Goal: Information Seeking & Learning: Learn about a topic

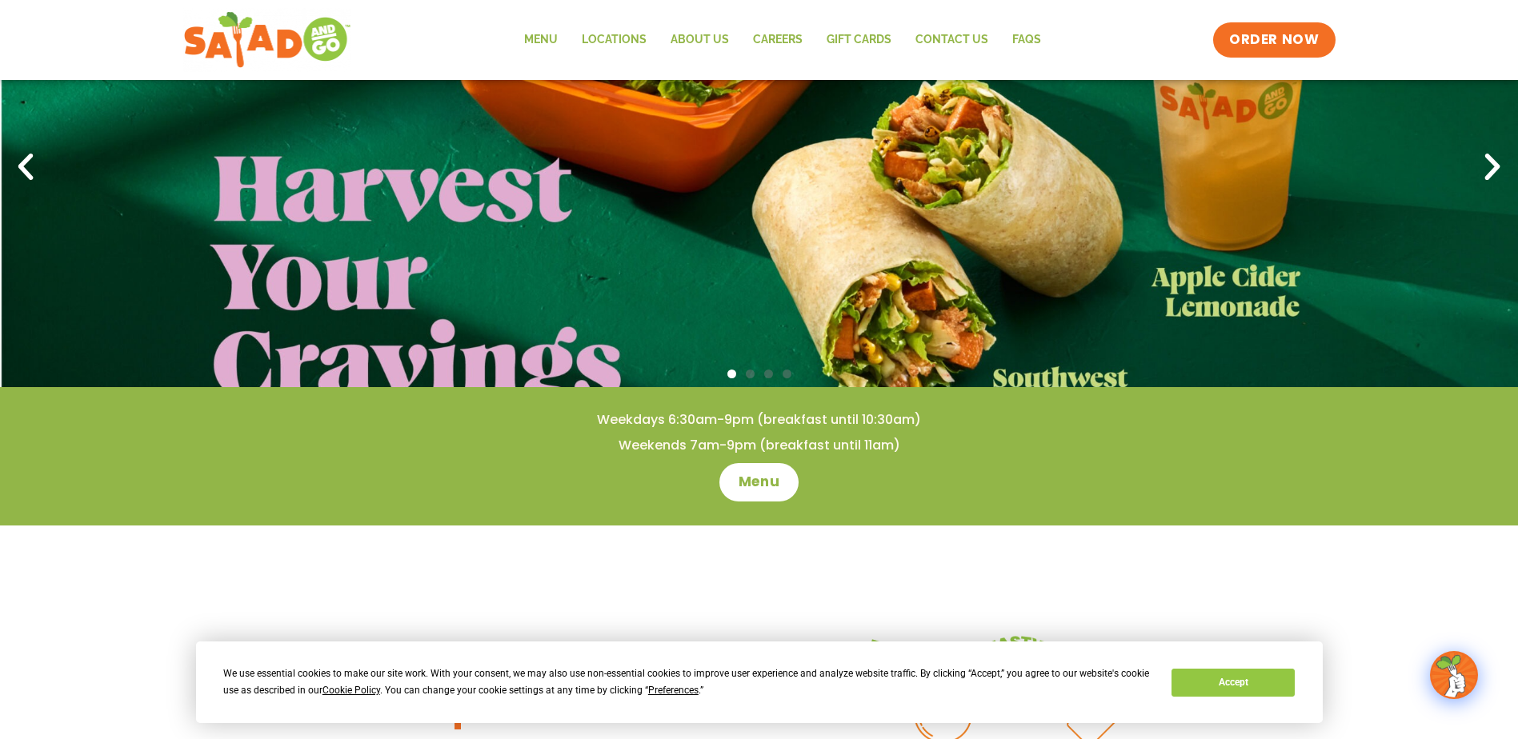
scroll to position [160, 0]
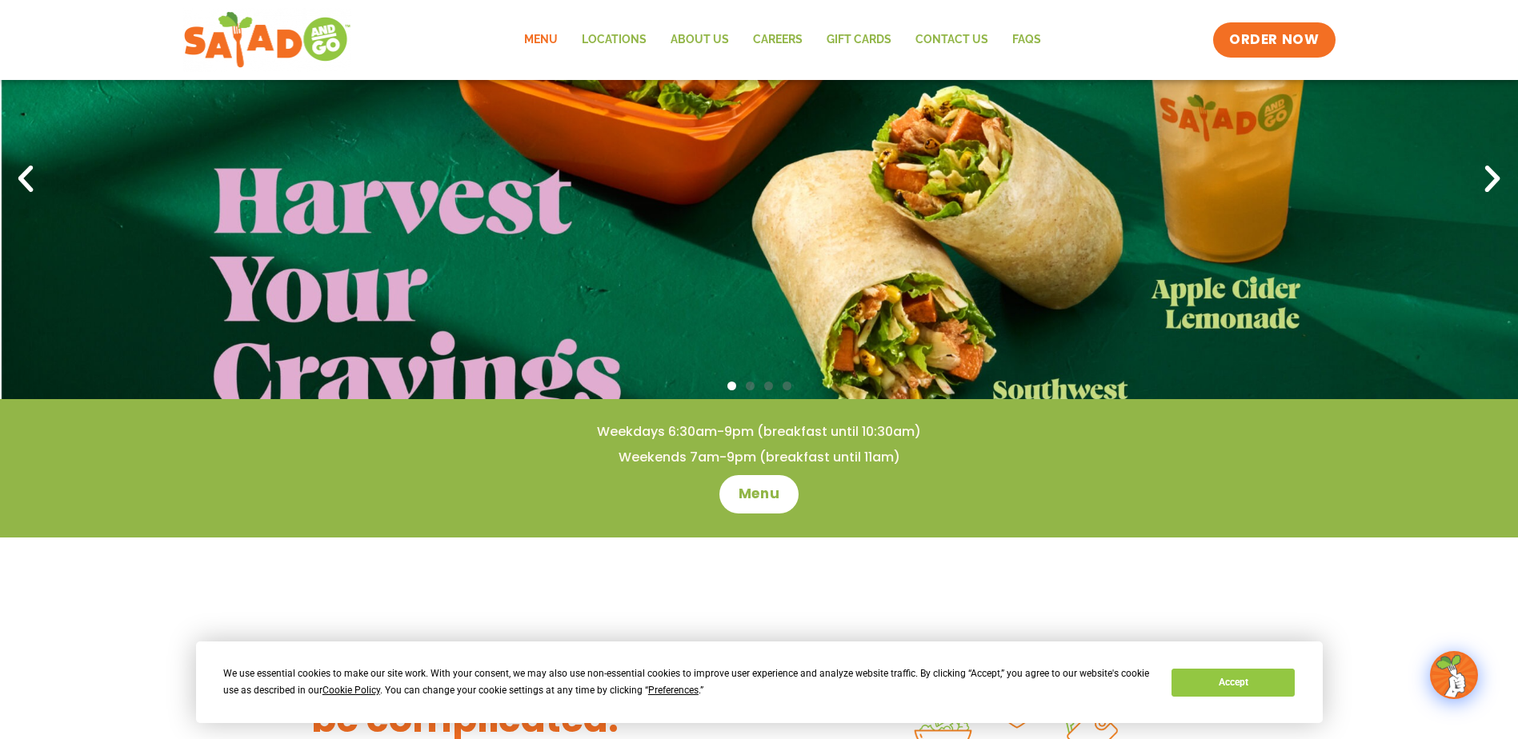
click at [538, 32] on link "Menu" at bounding box center [541, 40] width 58 height 37
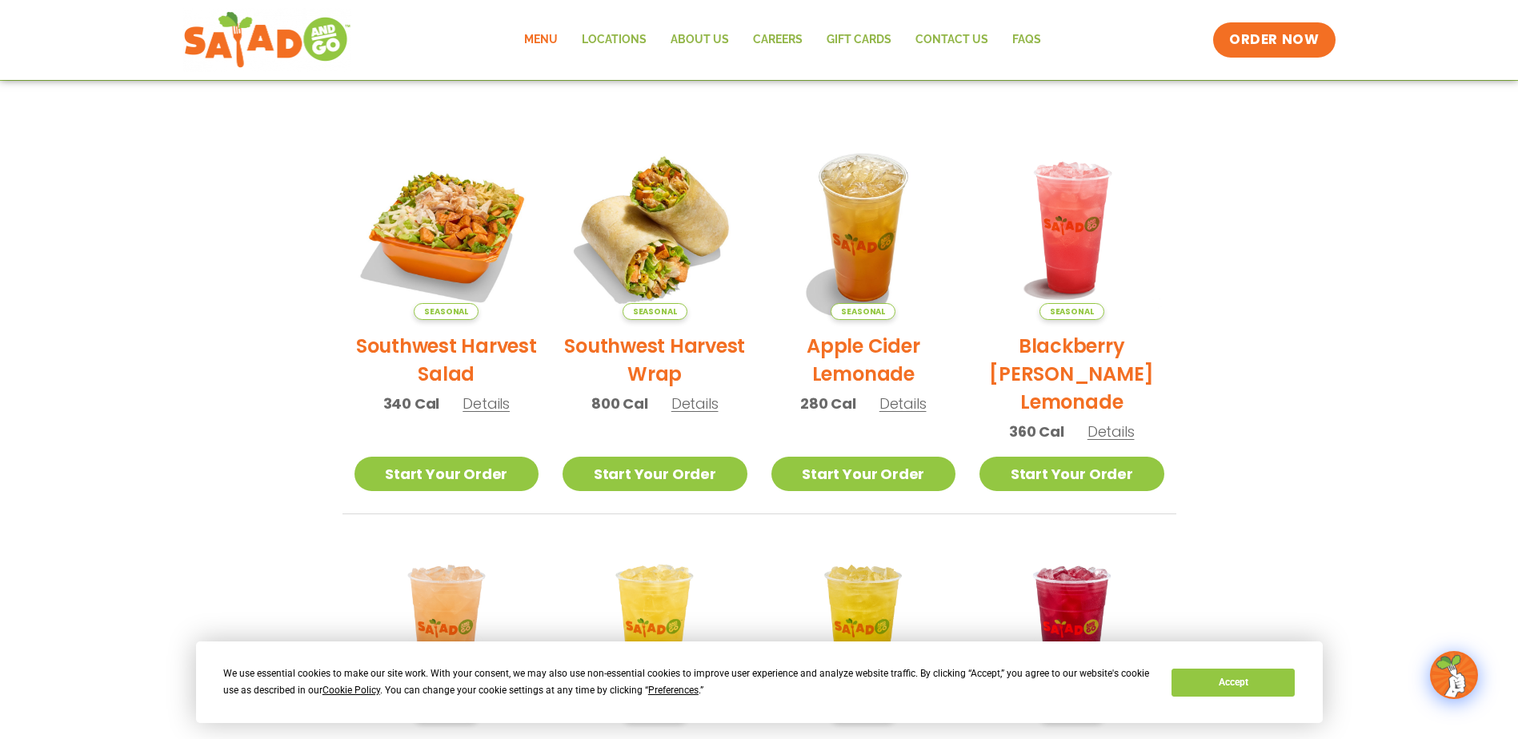
scroll to position [320, 0]
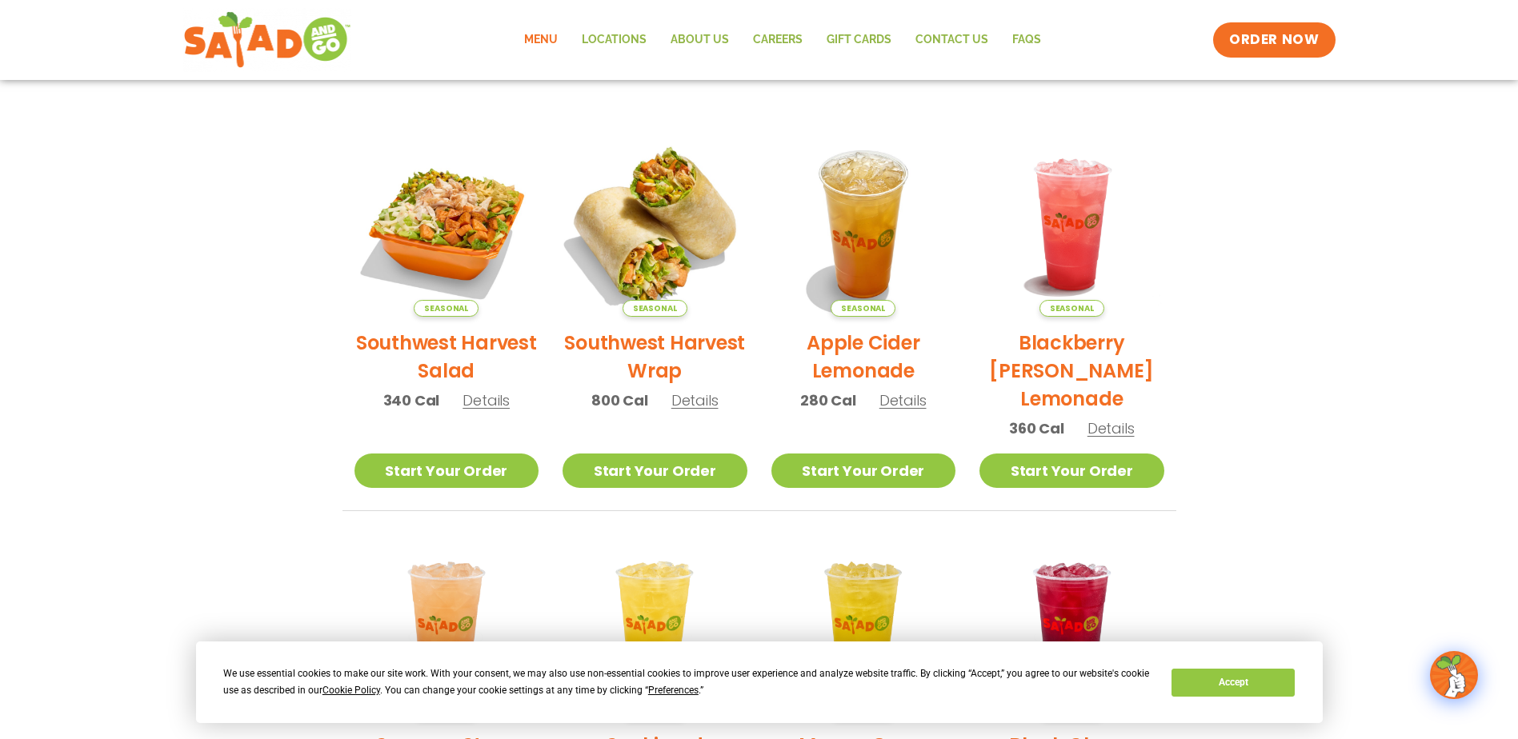
click at [677, 238] on img at bounding box center [655, 224] width 217 height 217
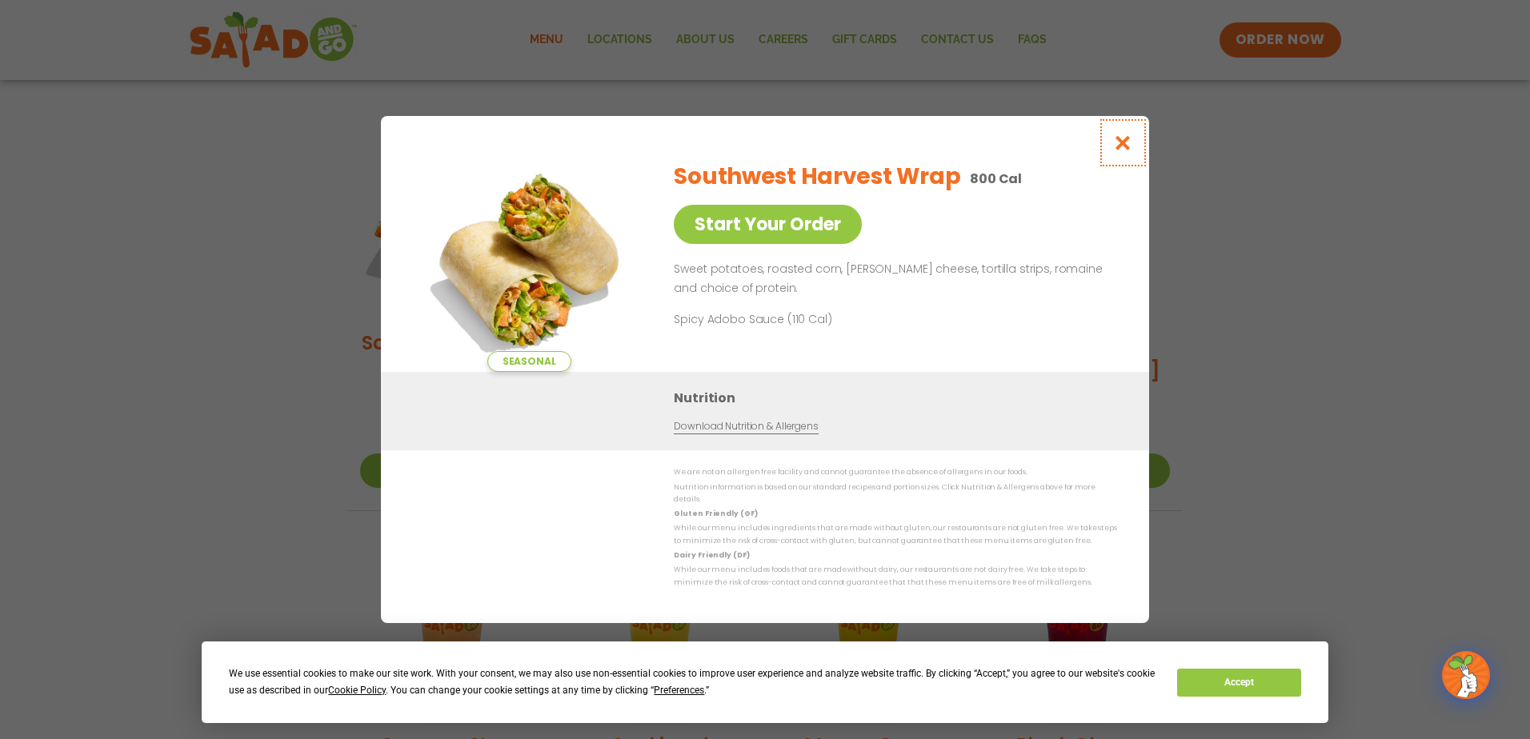
click at [1112, 149] on button "Close modal" at bounding box center [1123, 143] width 52 height 54
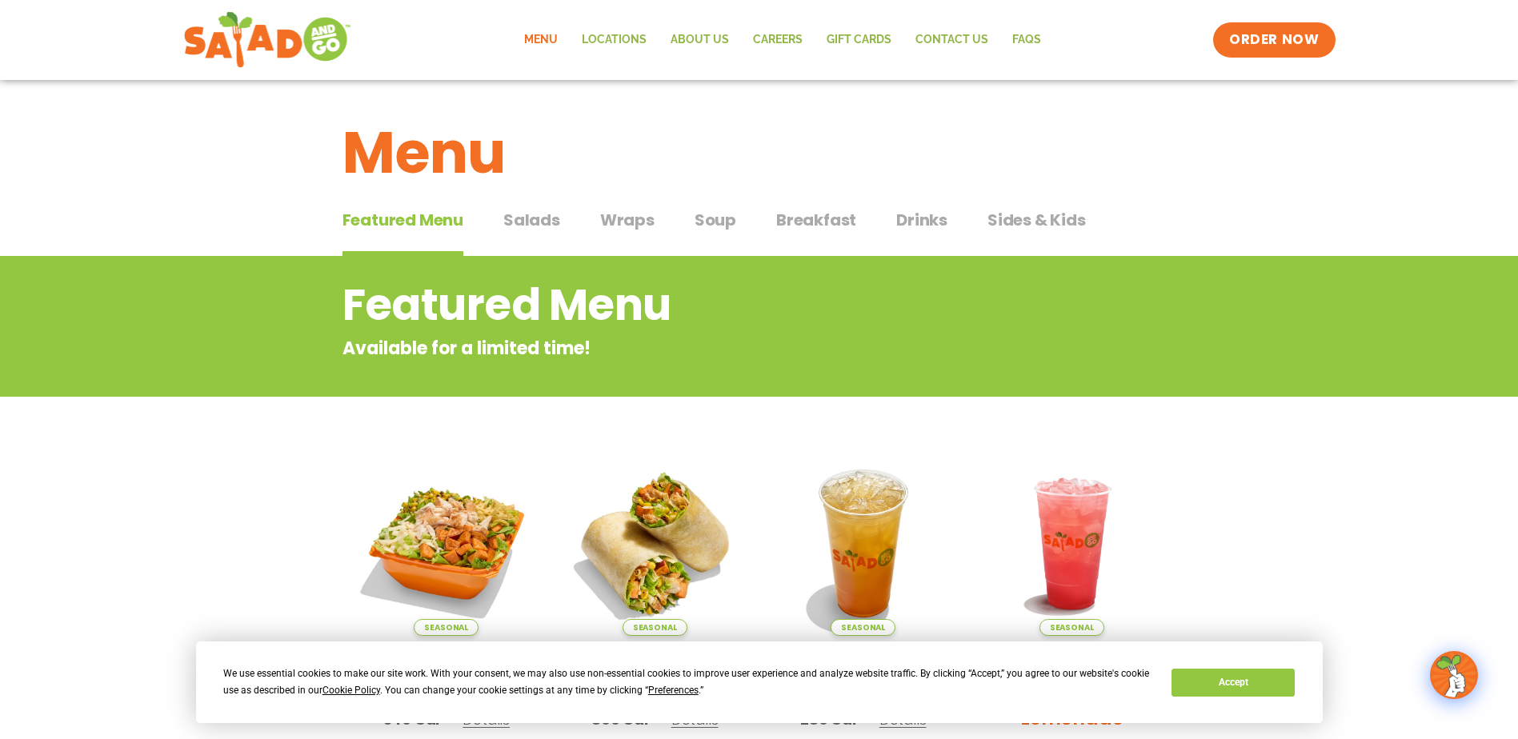
scroll to position [0, 0]
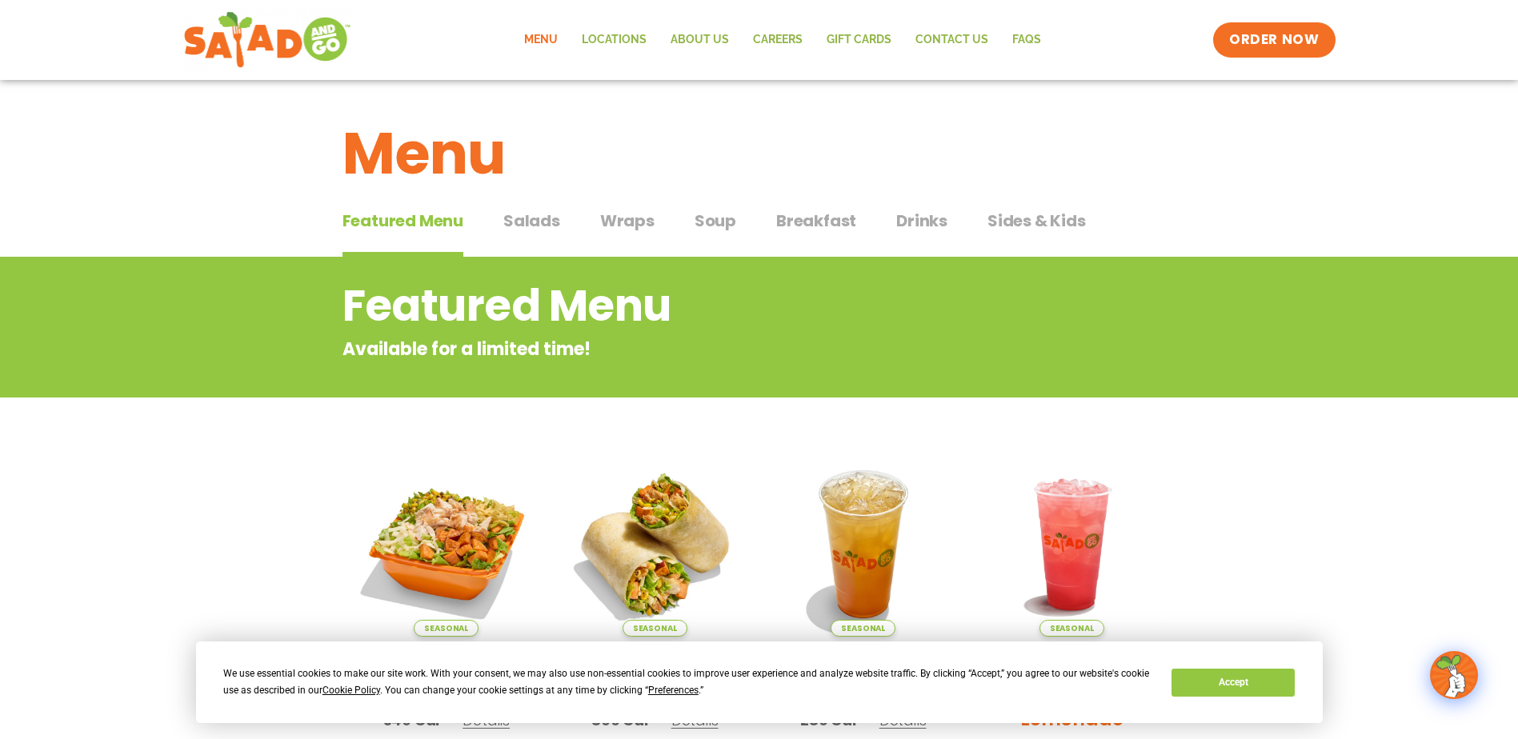
click at [622, 218] on span "Wraps" at bounding box center [627, 221] width 54 height 24
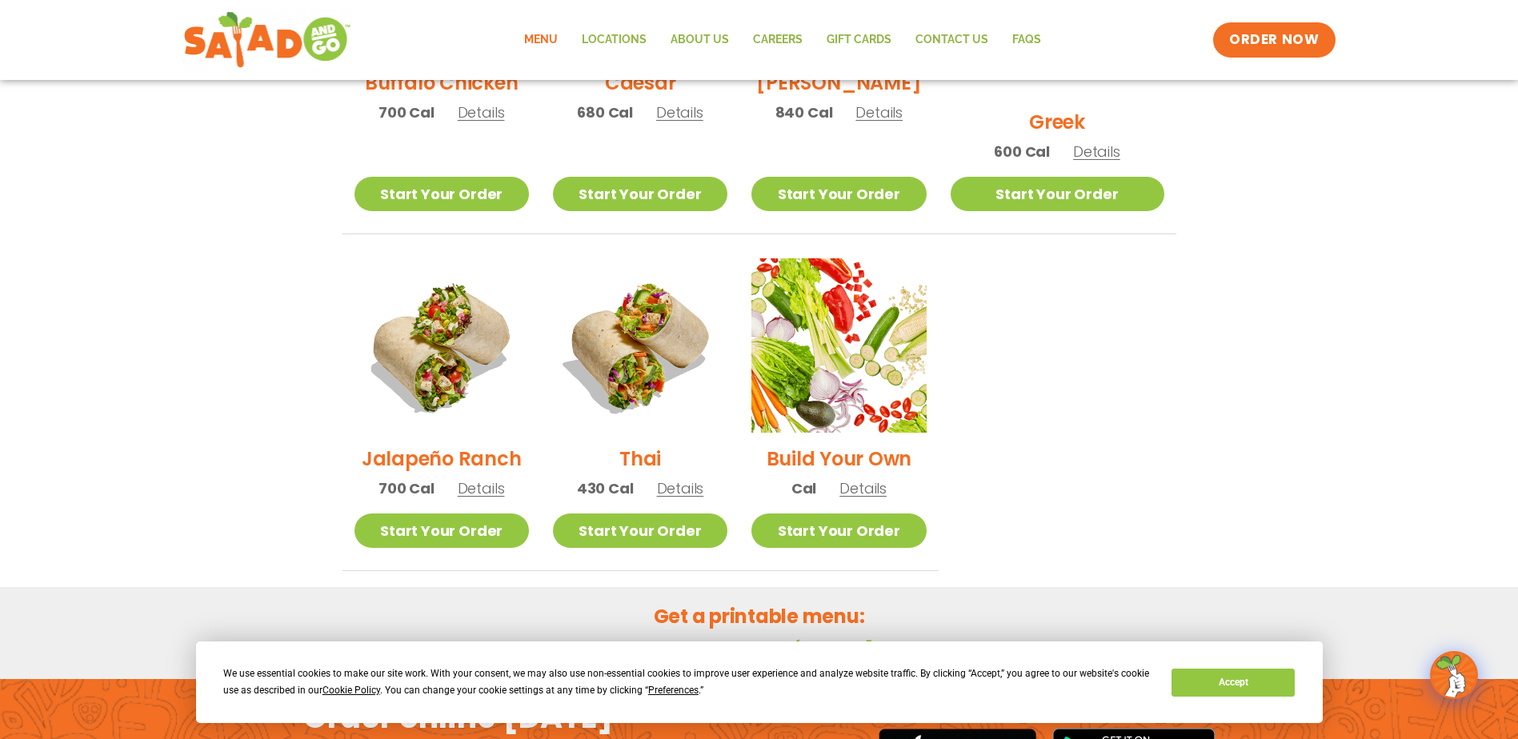
scroll to position [1040, 0]
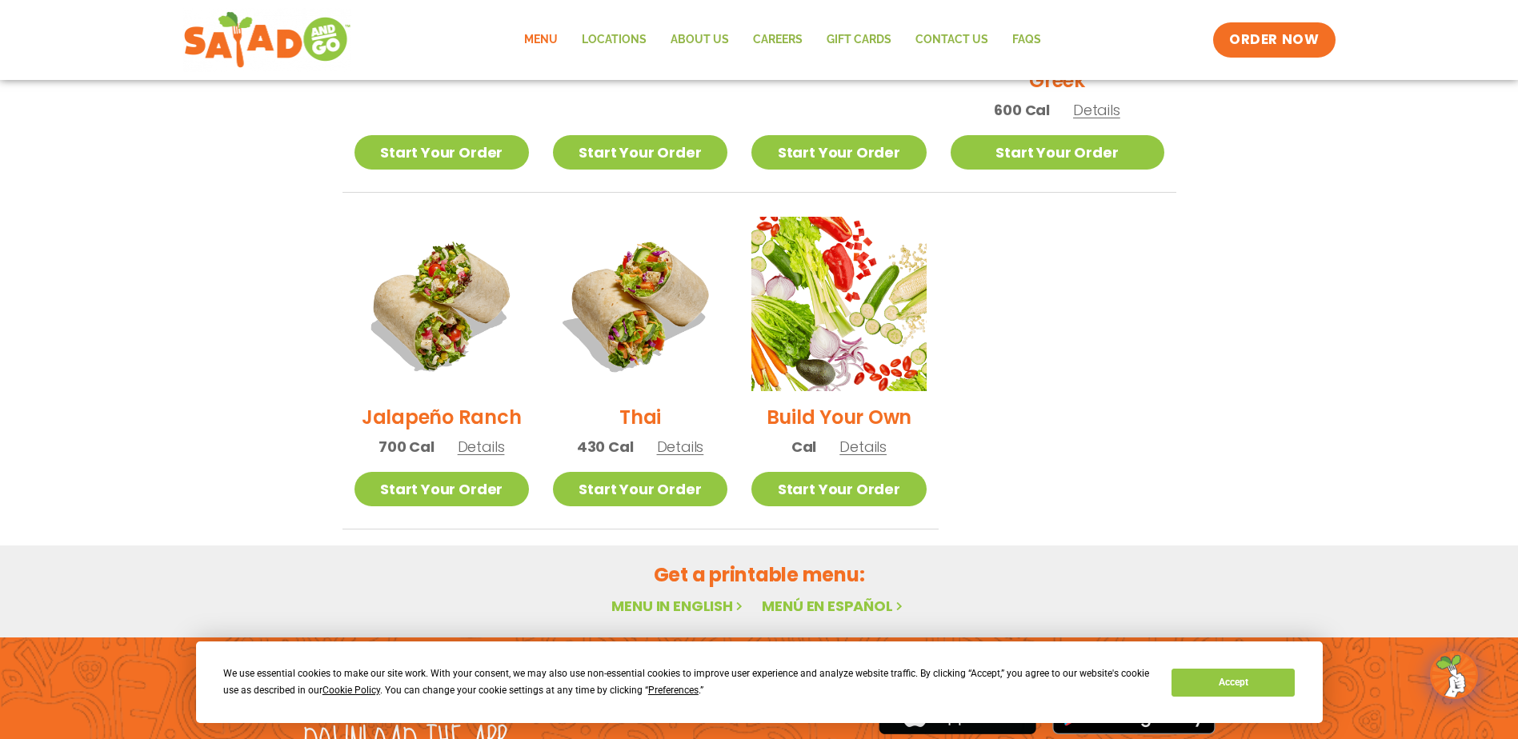
click at [682, 596] on link "Menu in English" at bounding box center [678, 606] width 134 height 20
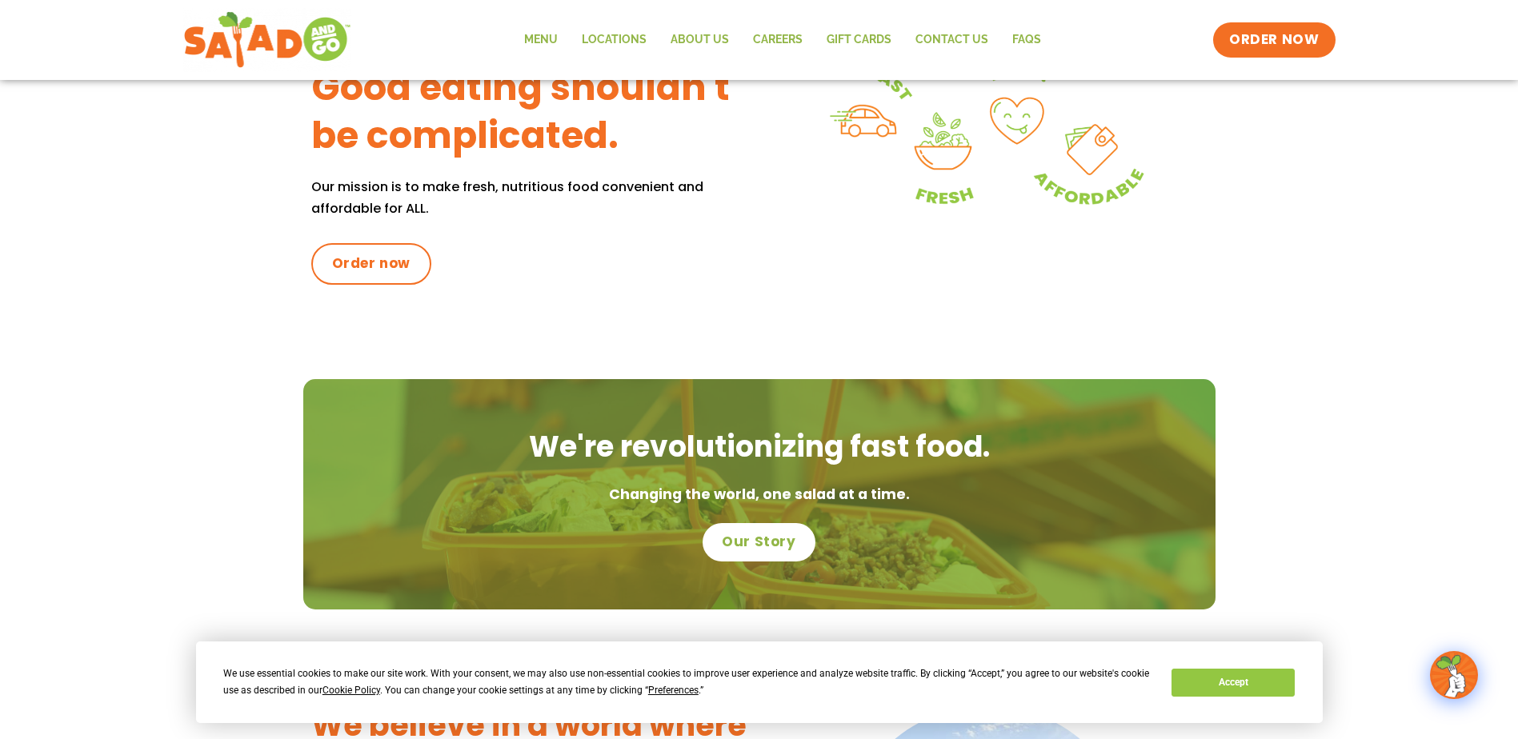
scroll to position [720, 0]
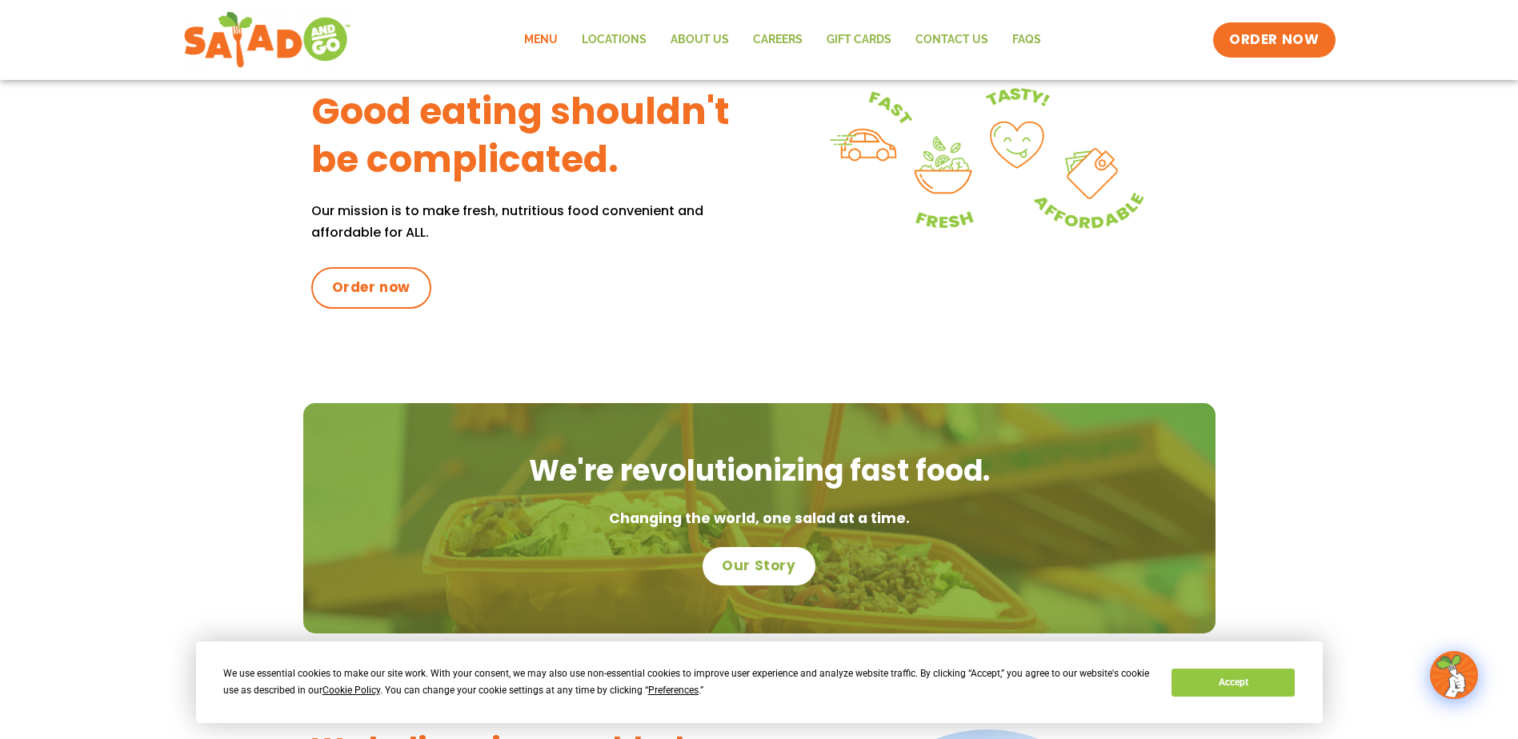
click at [543, 36] on link "Menu" at bounding box center [541, 40] width 58 height 37
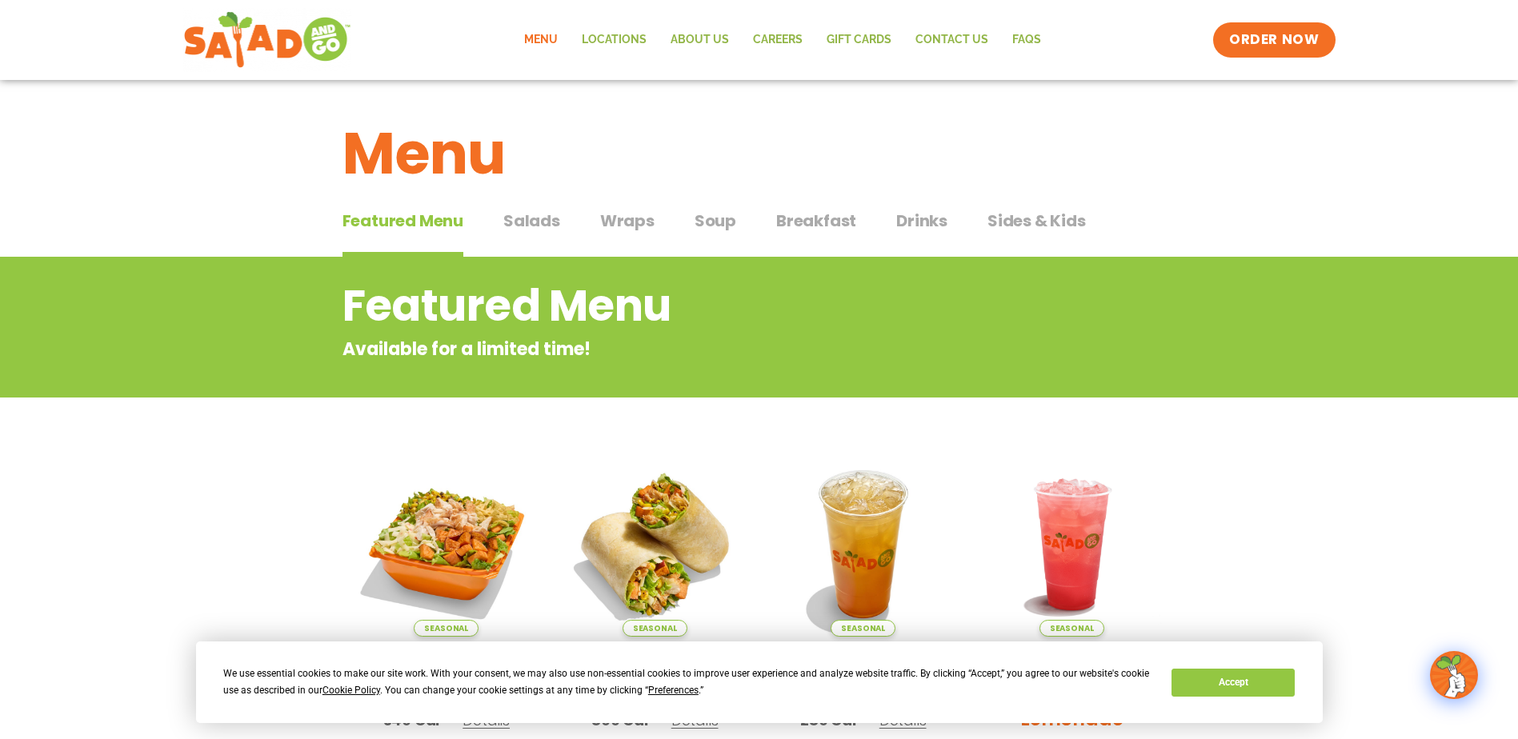
drag, startPoint x: 539, startPoint y: 216, endPoint x: 537, endPoint y: 232, distance: 16.2
click at [539, 222] on span "Salads" at bounding box center [531, 221] width 57 height 24
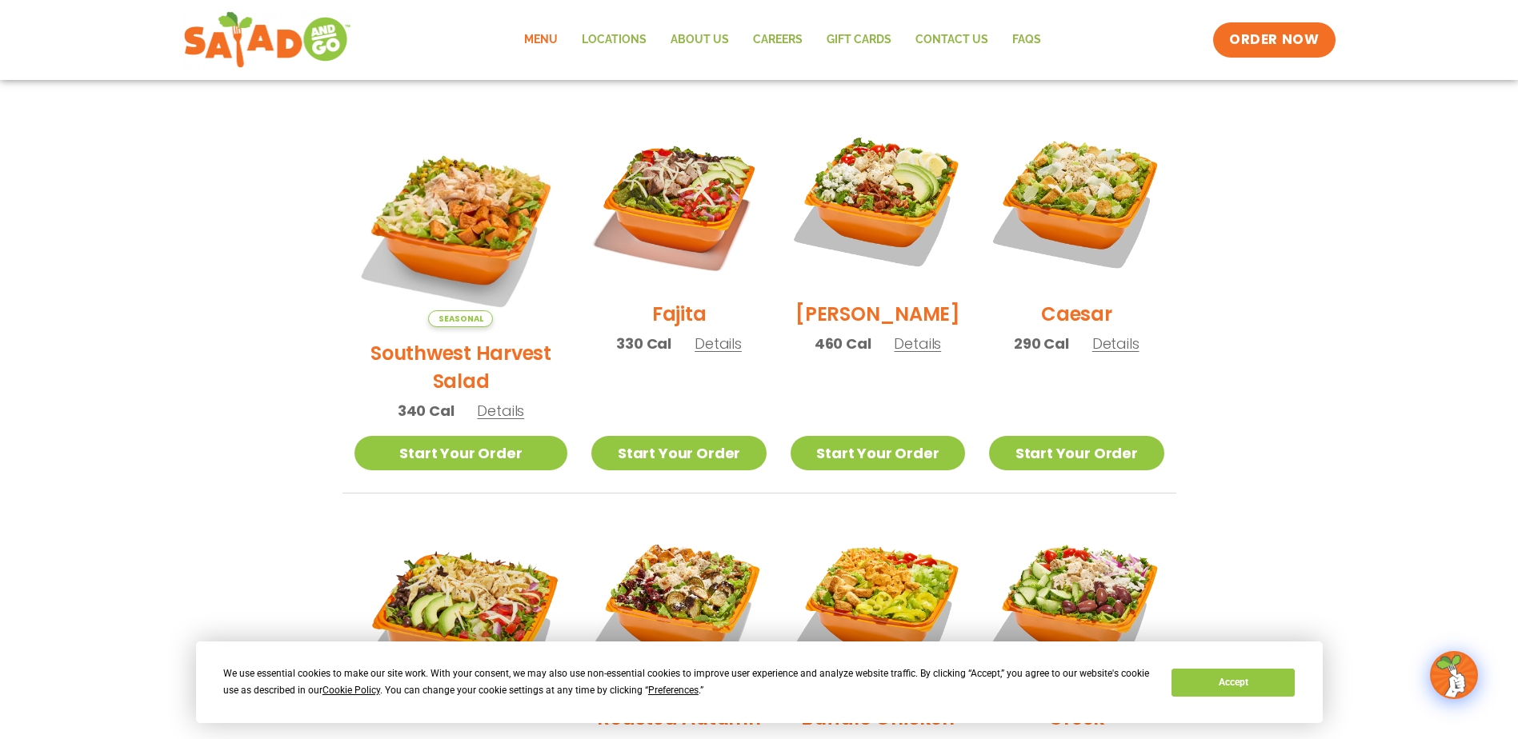
scroll to position [400, 0]
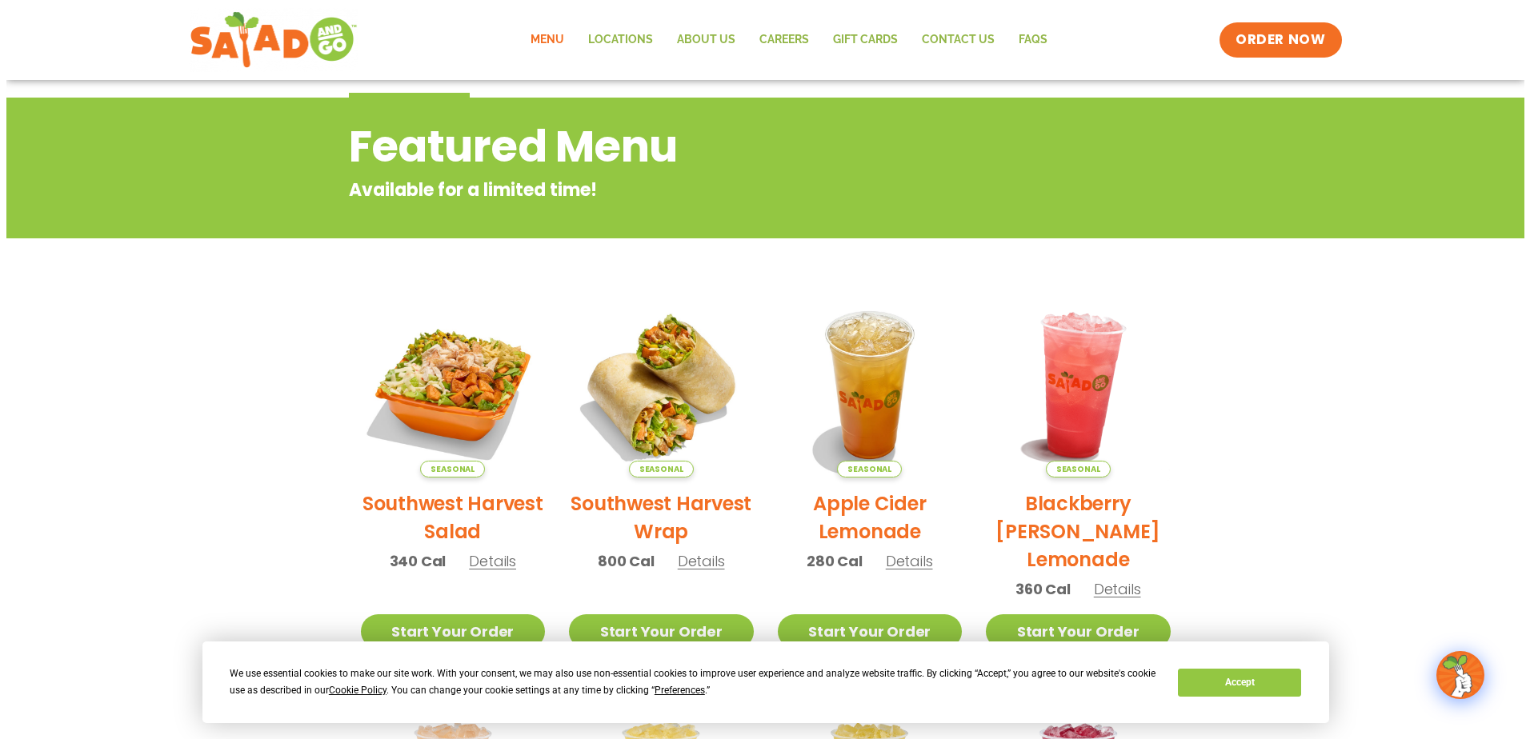
scroll to position [160, 0]
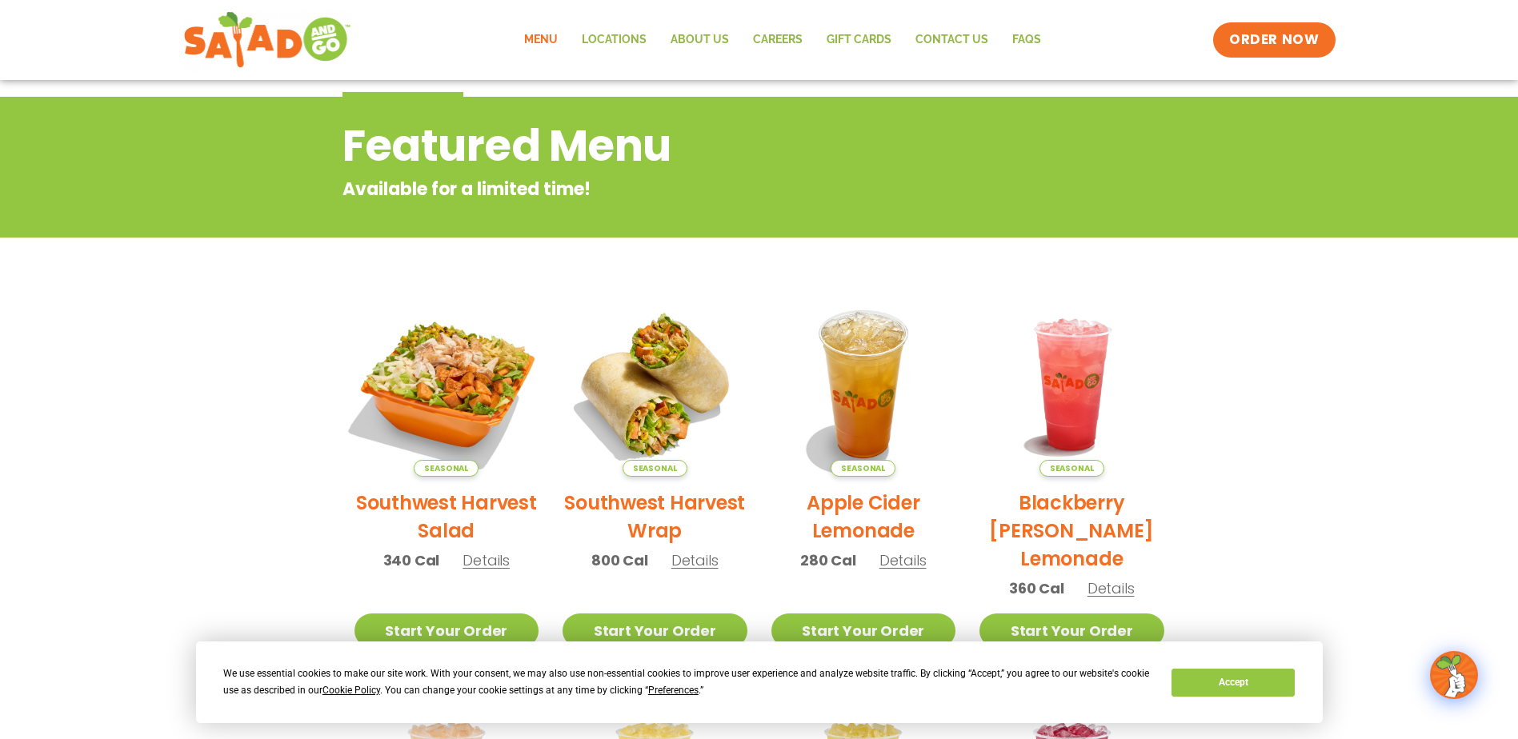
click at [471, 358] on img at bounding box center [446, 384] width 217 height 217
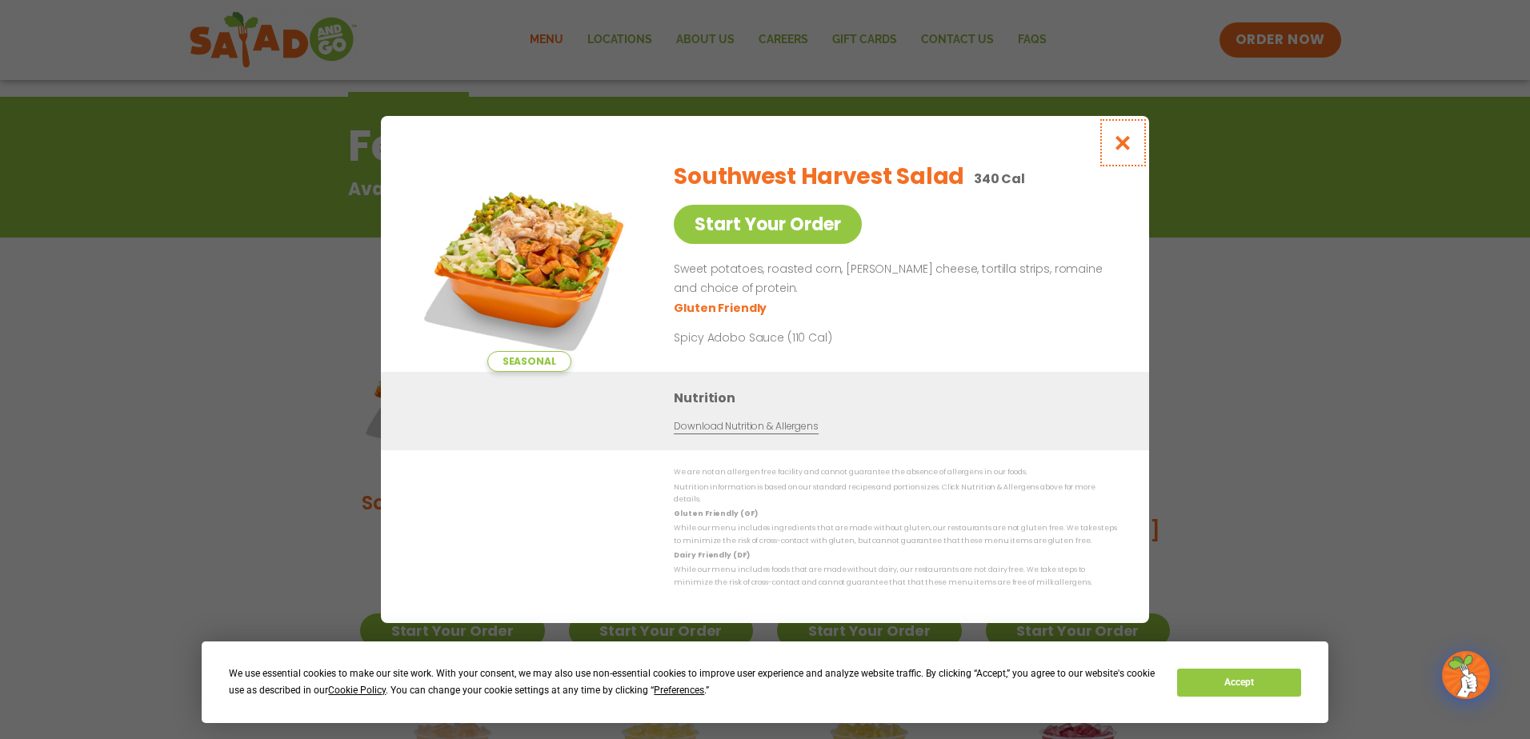
click at [1127, 140] on icon "Close modal" at bounding box center [1123, 142] width 20 height 17
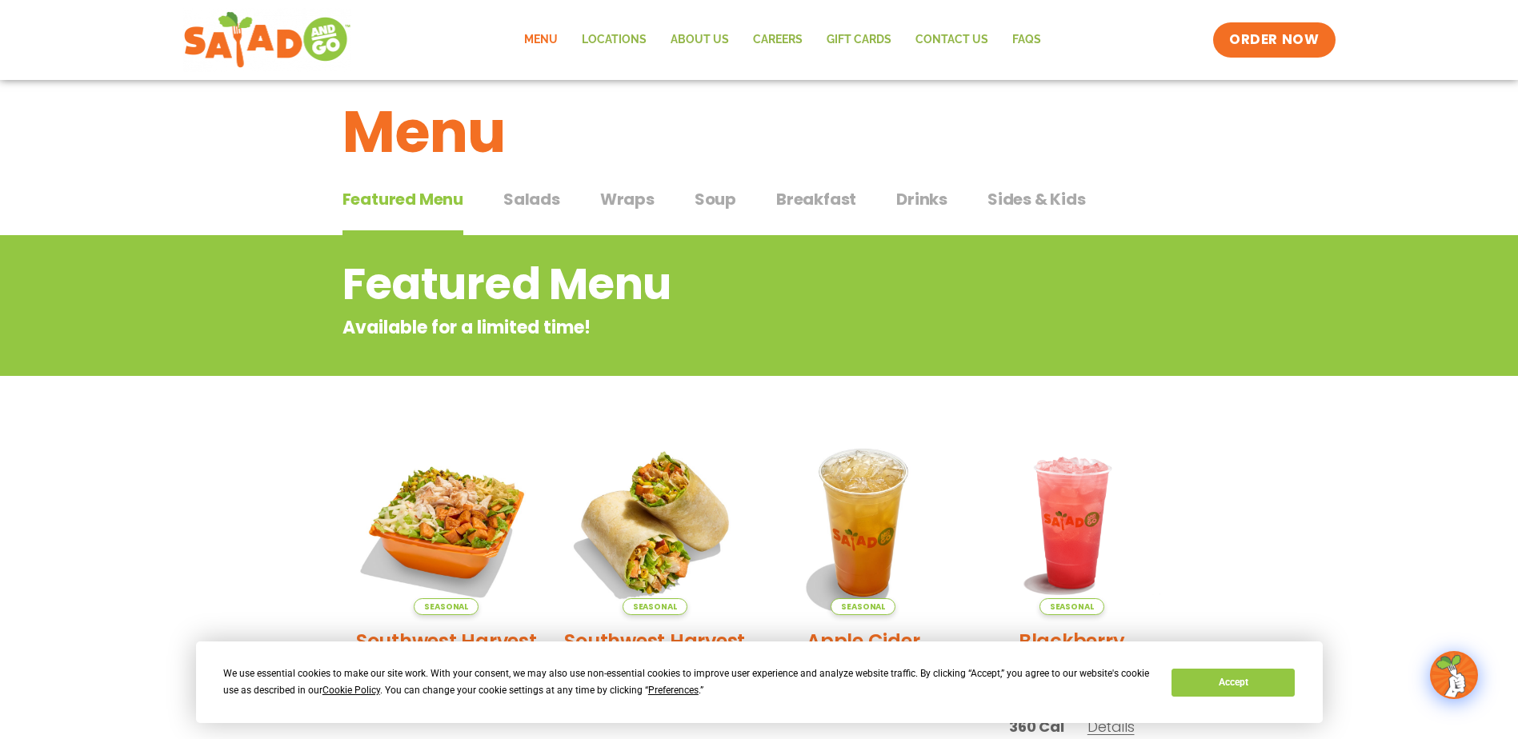
scroll to position [0, 0]
